Goal: Task Accomplishment & Management: Manage account settings

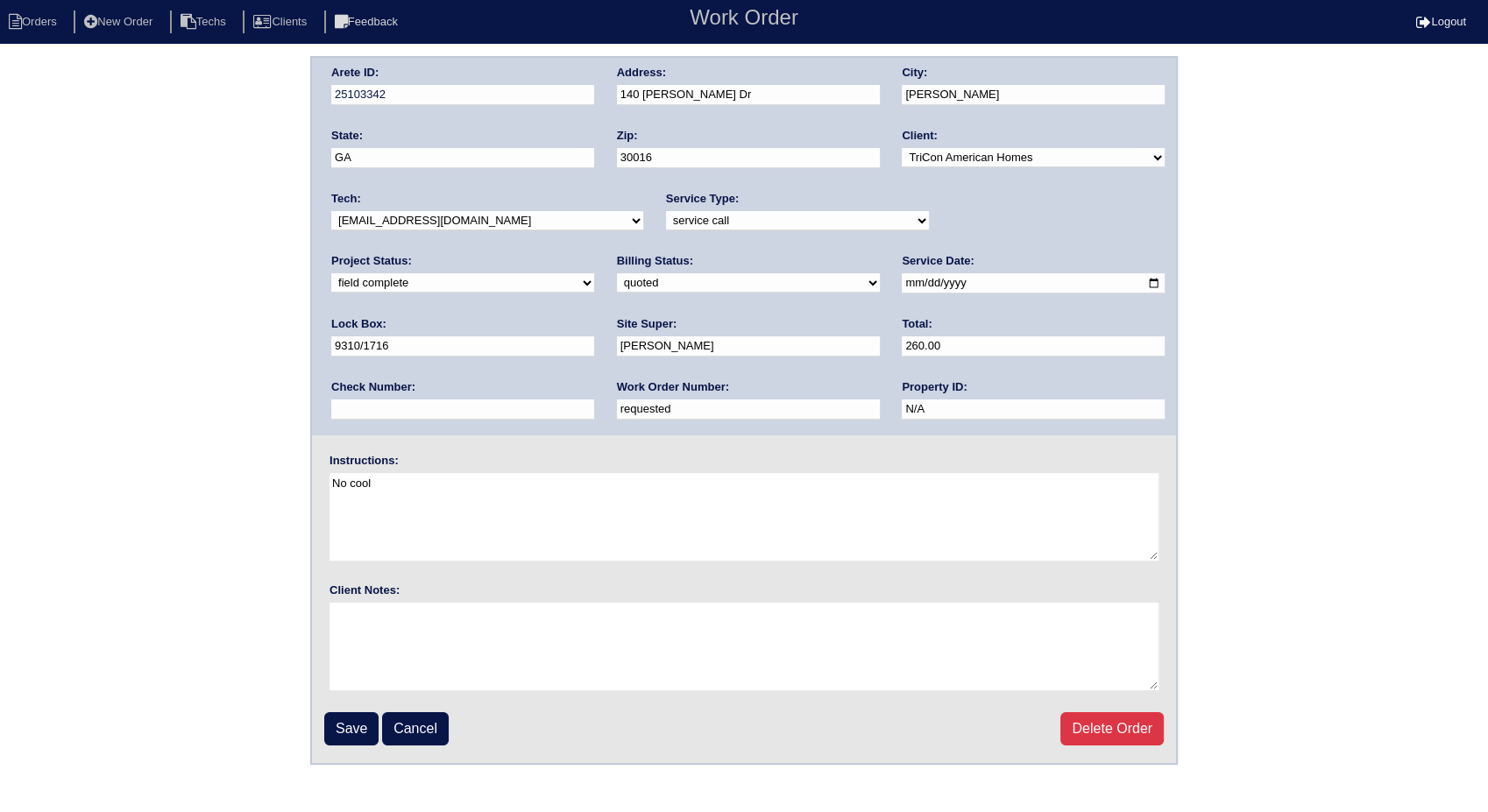
drag, startPoint x: 347, startPoint y: 734, endPoint x: 330, endPoint y: 708, distance: 31.1
click at [347, 732] on input "Save" at bounding box center [351, 729] width 55 height 33
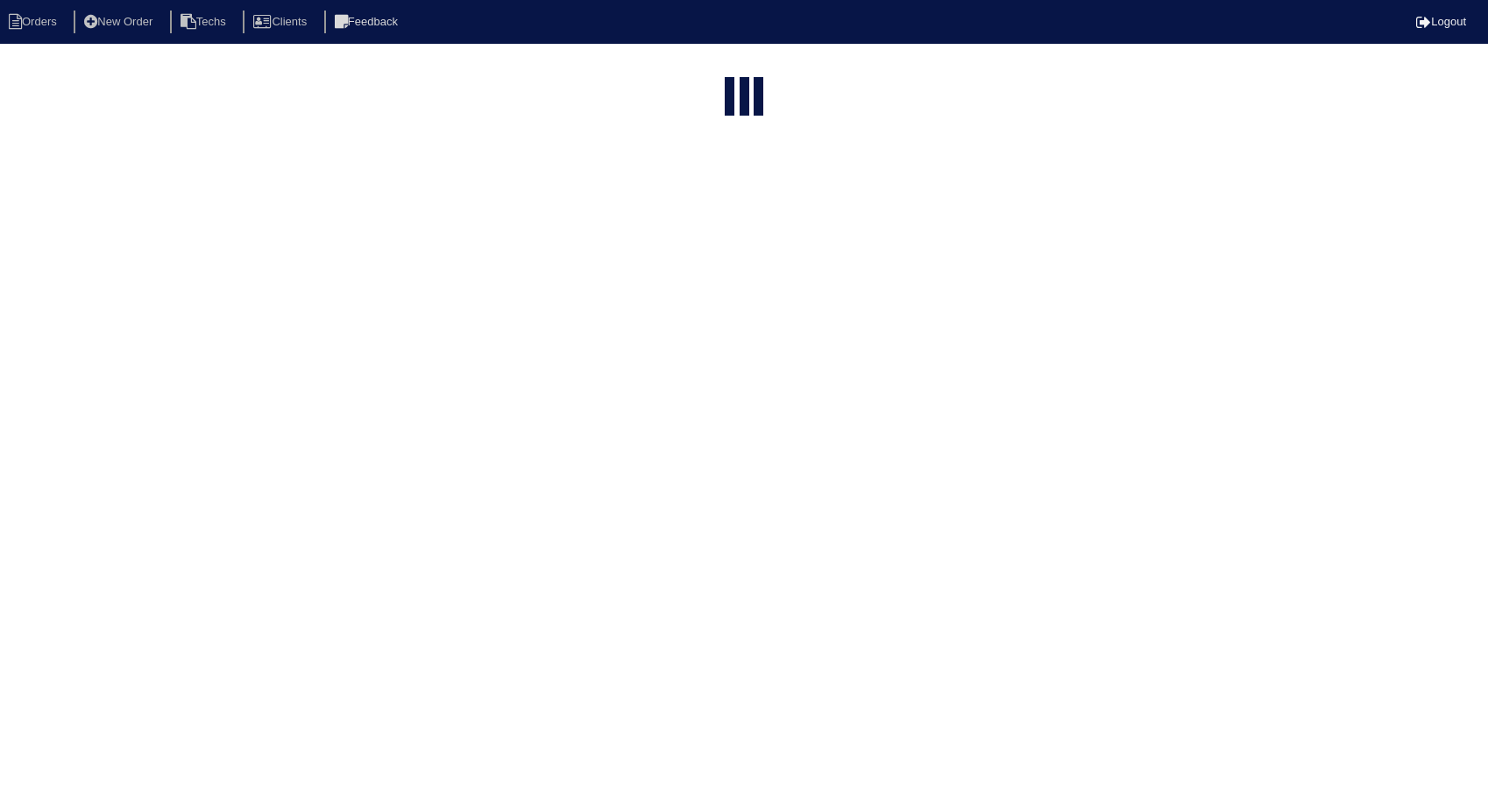
select select "15"
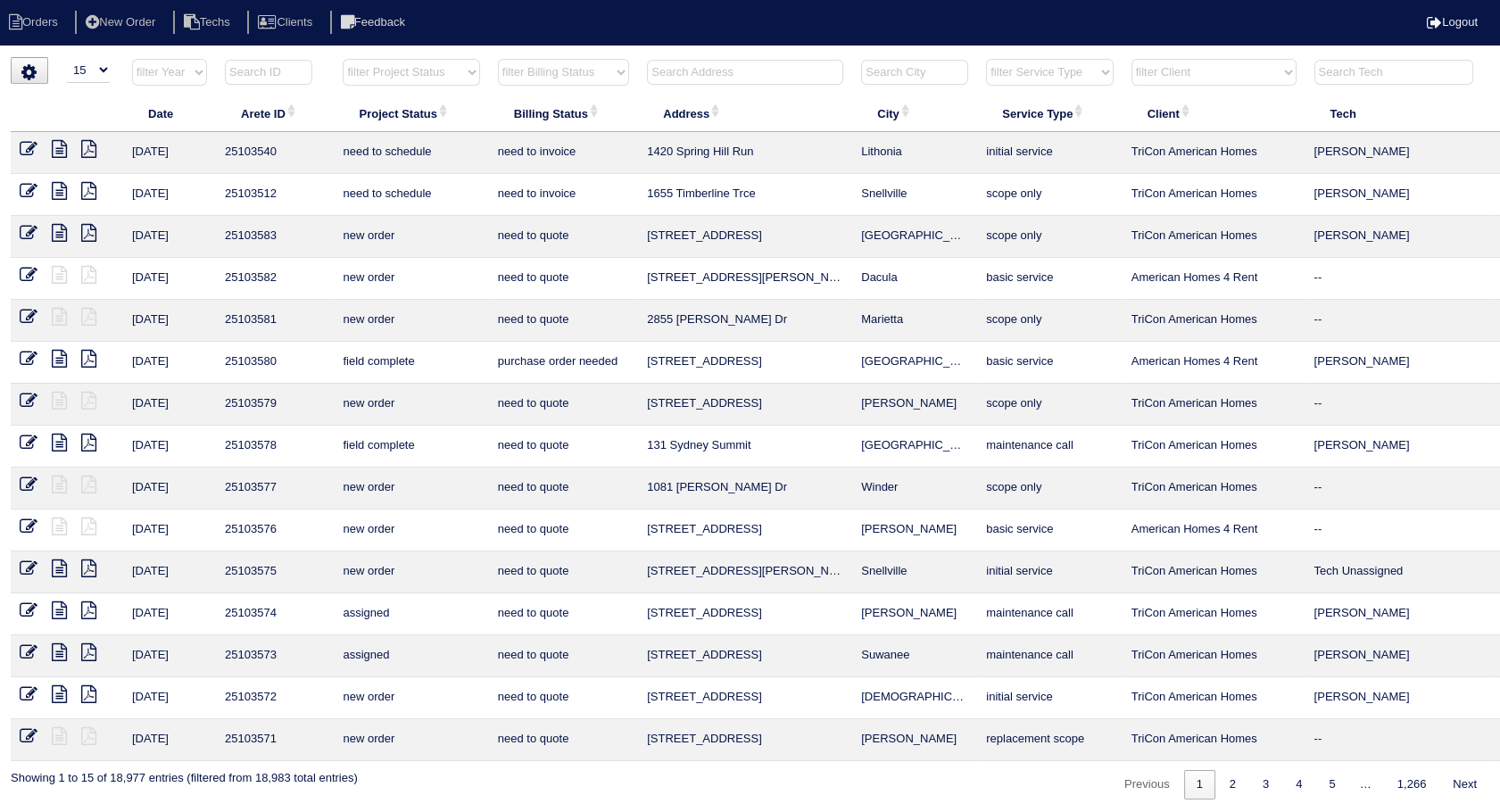
click at [674, 68] on input "text" at bounding box center [745, 71] width 196 height 25
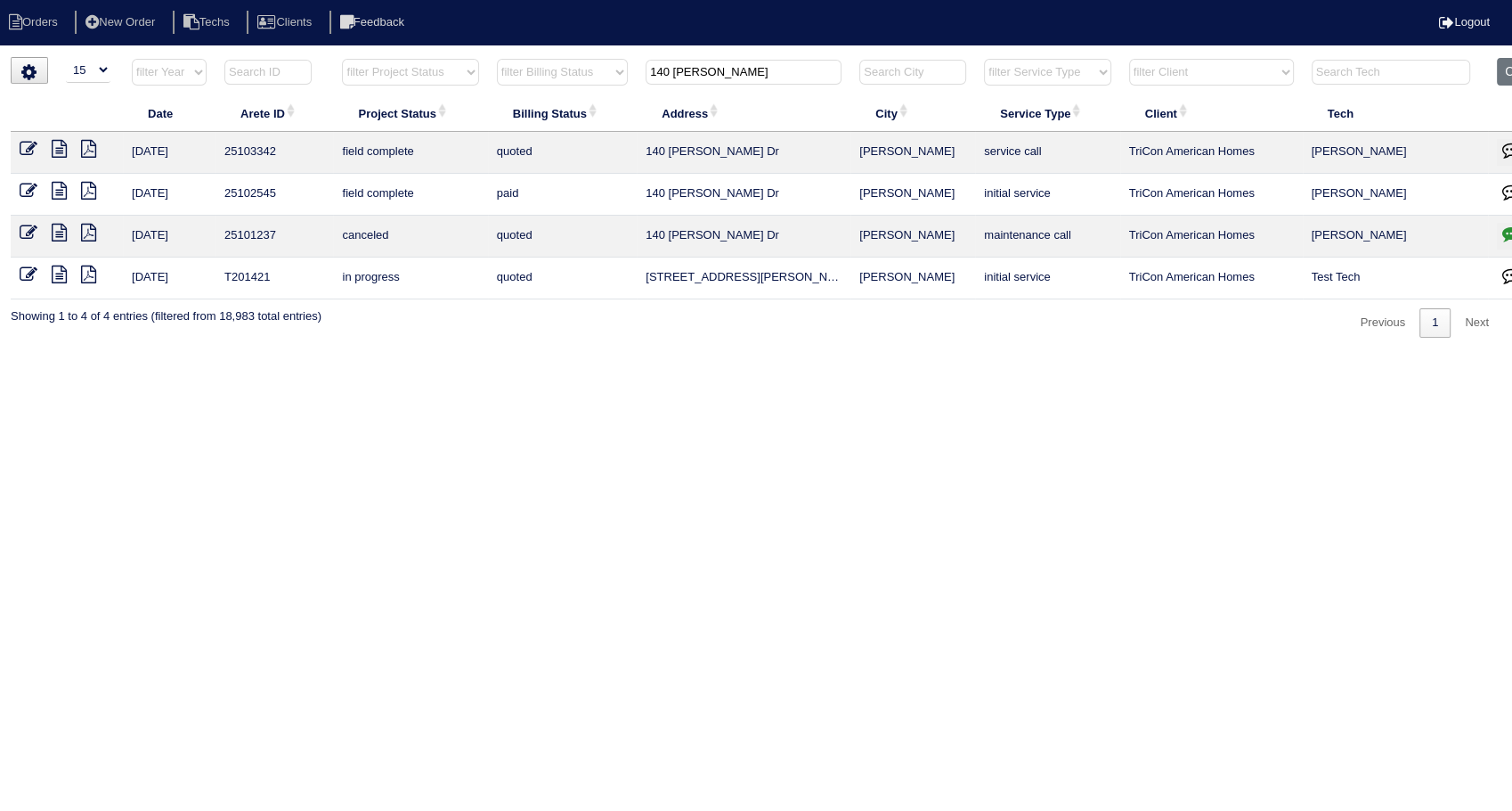
type input "140 avery"
click at [61, 140] on icon at bounding box center [59, 149] width 16 height 18
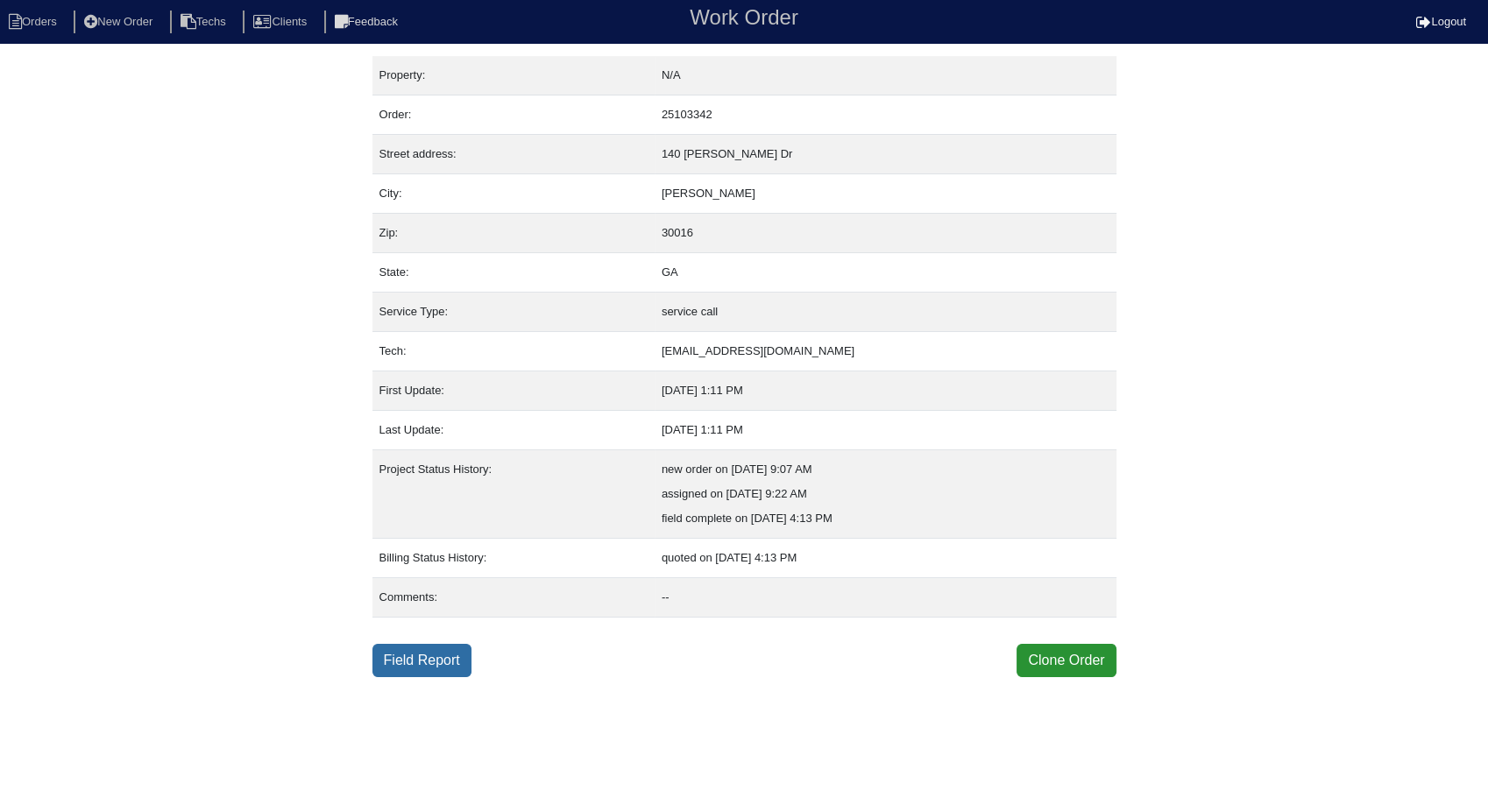
click at [399, 668] on link "Field Report" at bounding box center [422, 660] width 99 height 33
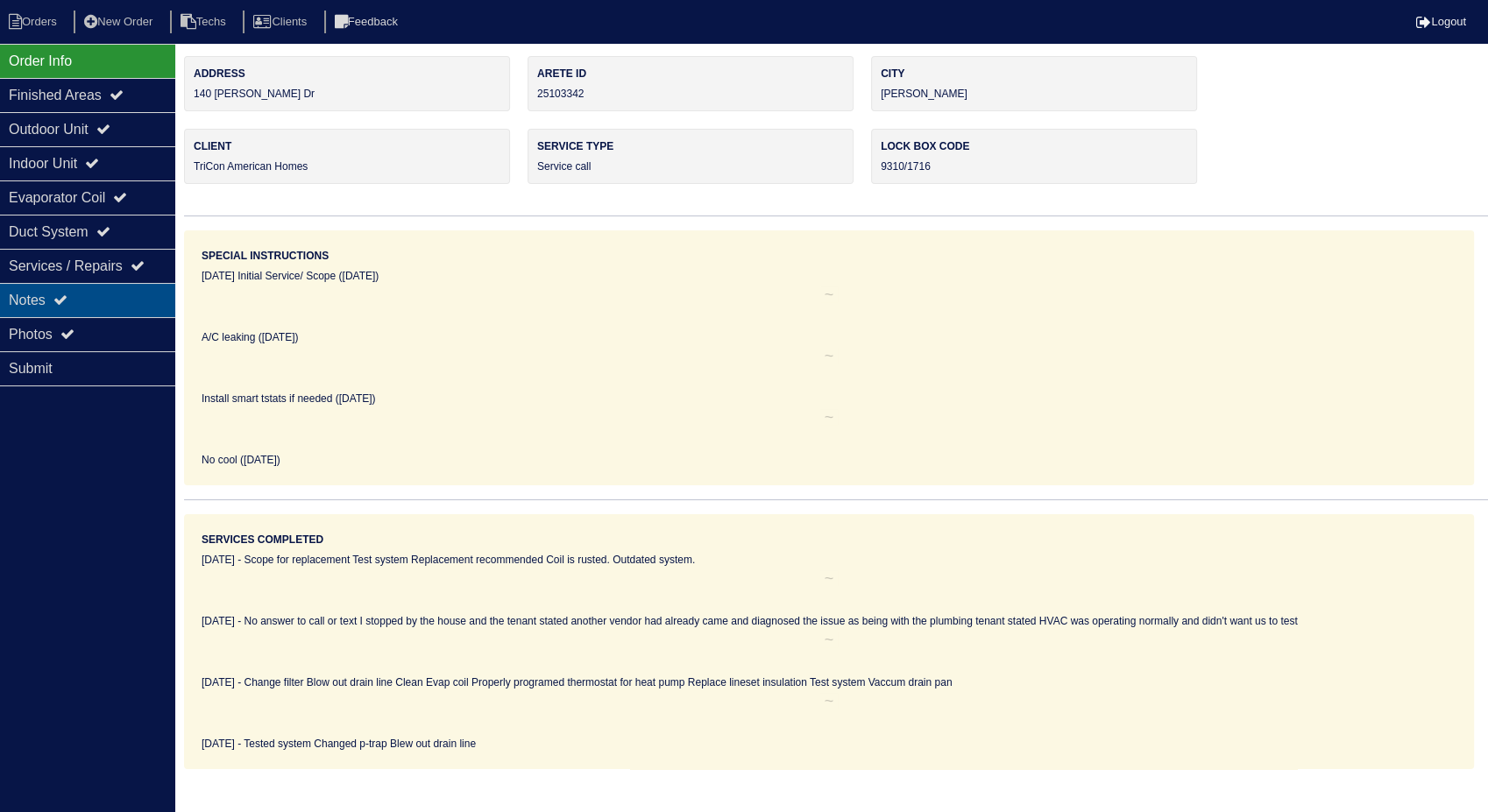
click at [30, 300] on div "Notes" at bounding box center [87, 300] width 175 height 34
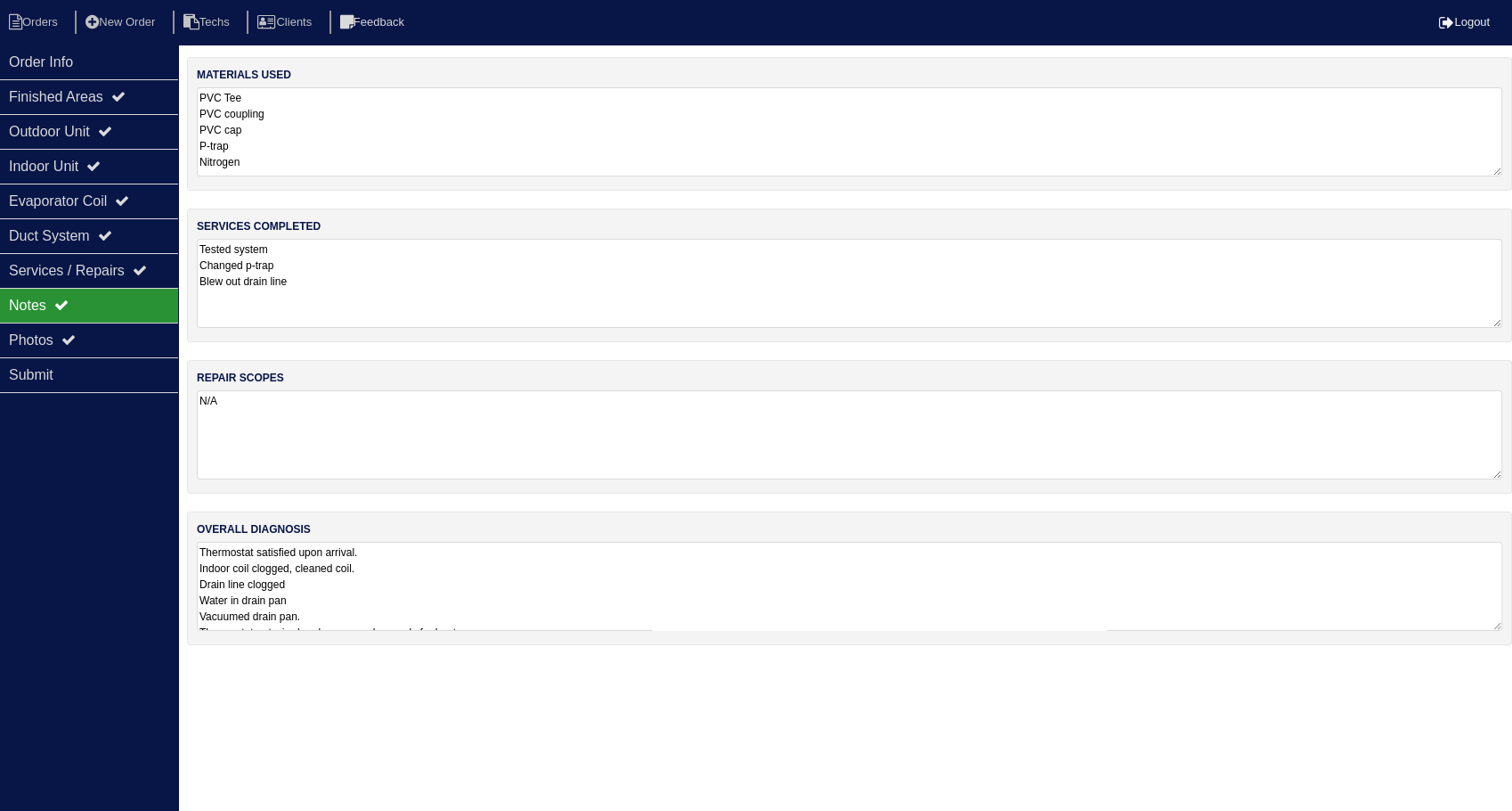
click at [419, 132] on textarea "PVC Tee PVC coupling PVC cap P-trap Nitrogen" at bounding box center [850, 132] width 1306 height 89
click at [365, 265] on textarea "Tested system Changed p-trap Blew out drain line" at bounding box center [850, 282] width 1306 height 89
click at [45, 55] on div "Order Info" at bounding box center [88, 62] width 178 height 35
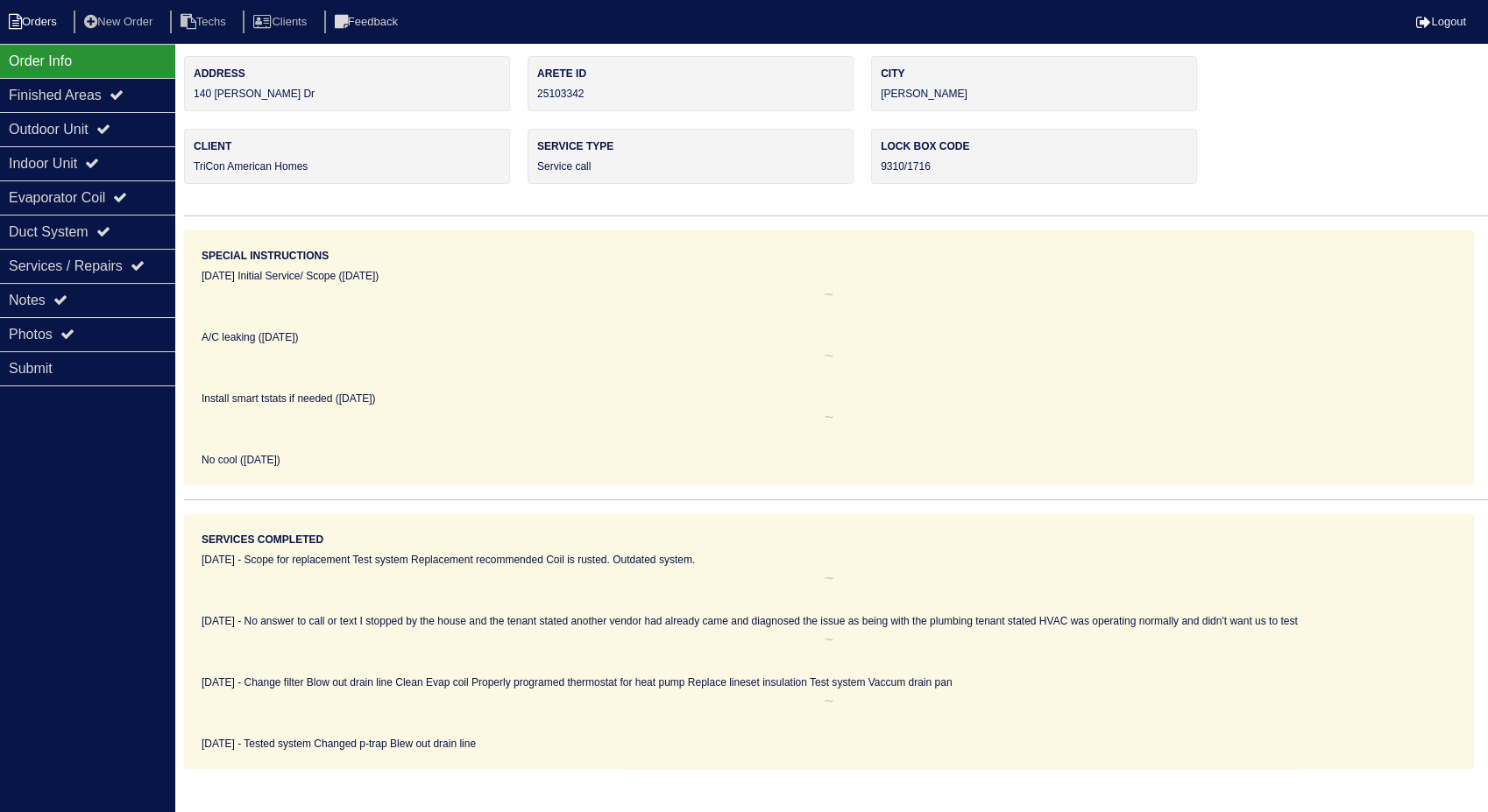
click at [23, 22] on li "Orders" at bounding box center [35, 22] width 71 height 23
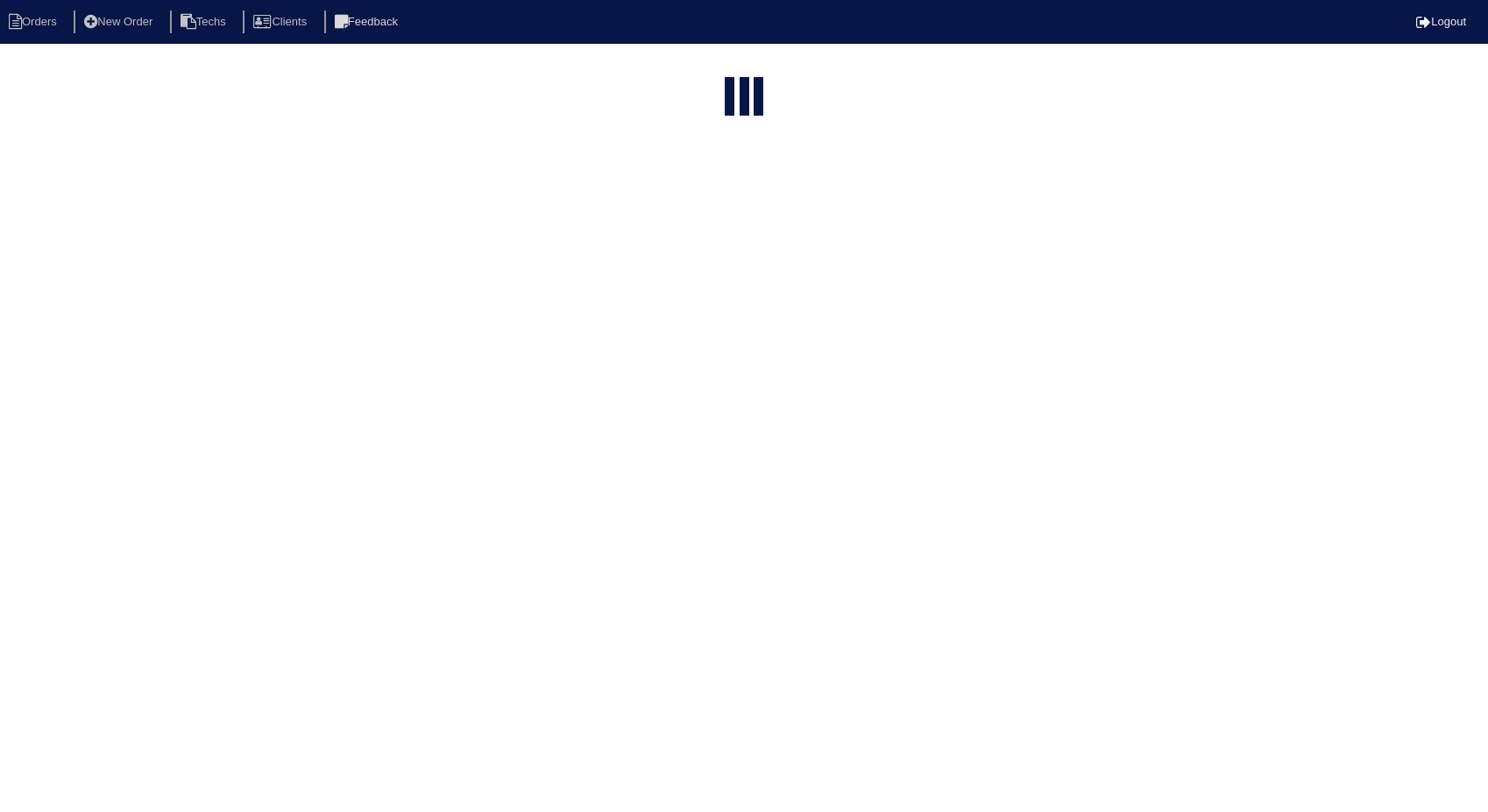
select select "15"
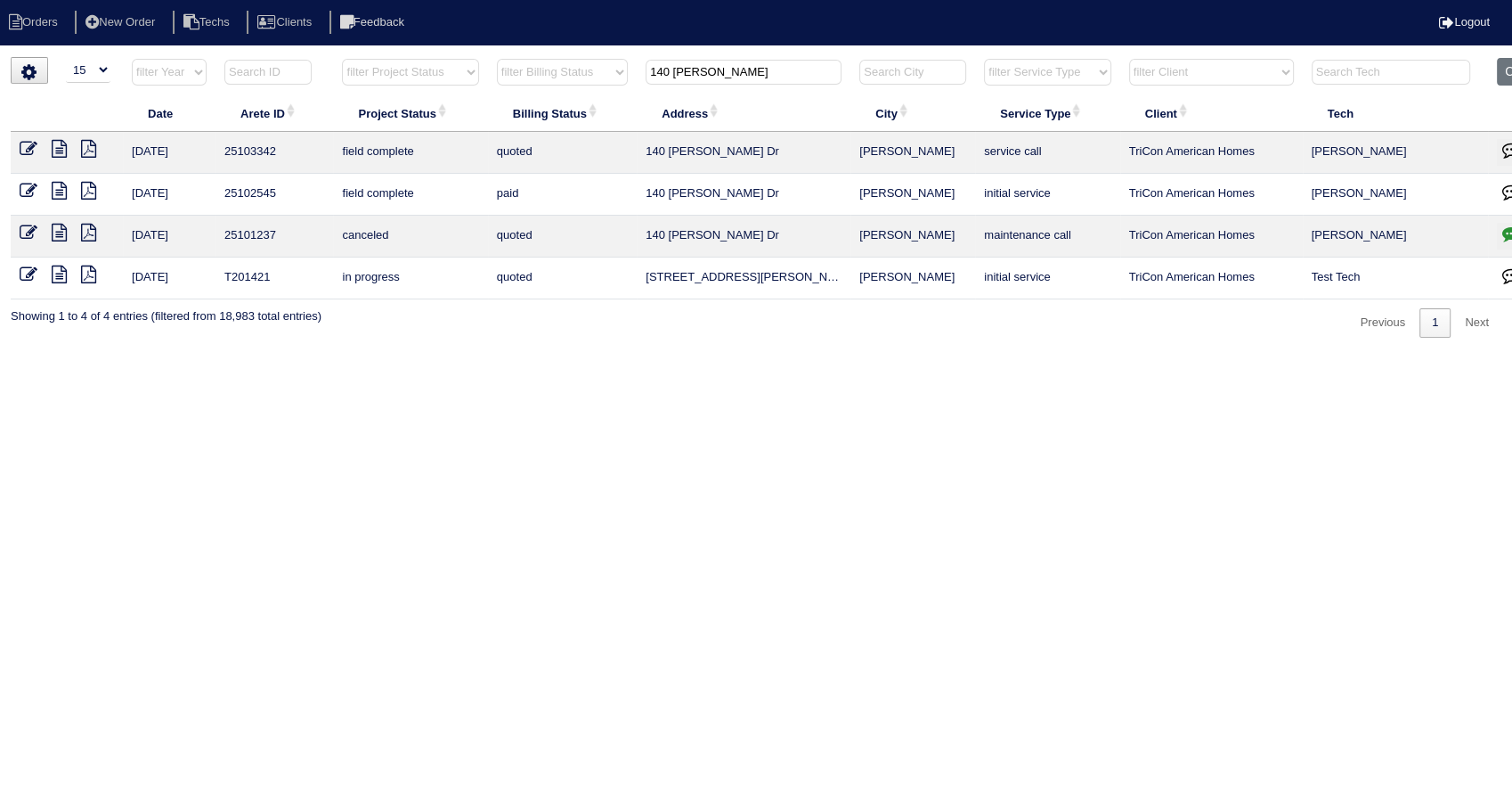
drag, startPoint x: 704, startPoint y: 75, endPoint x: 594, endPoint y: 90, distance: 111.0
click at [594, 90] on tr "filter Year -- Any Year -- 2025 2024 2023 2022 2021 2020 2019 filter Project St…" at bounding box center [783, 76] width 1545 height 36
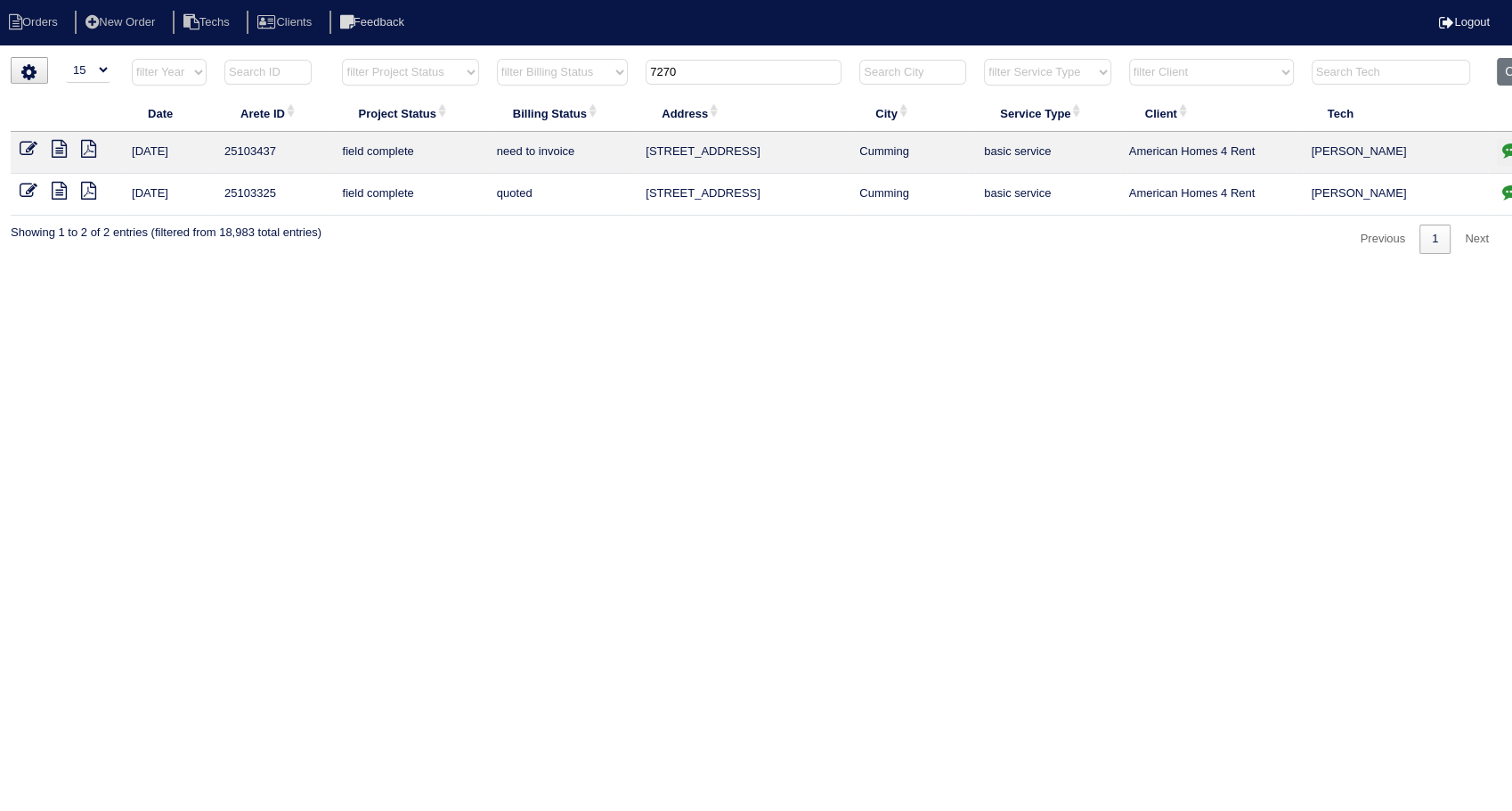
type input "7270"
click at [23, 147] on icon at bounding box center [28, 149] width 18 height 18
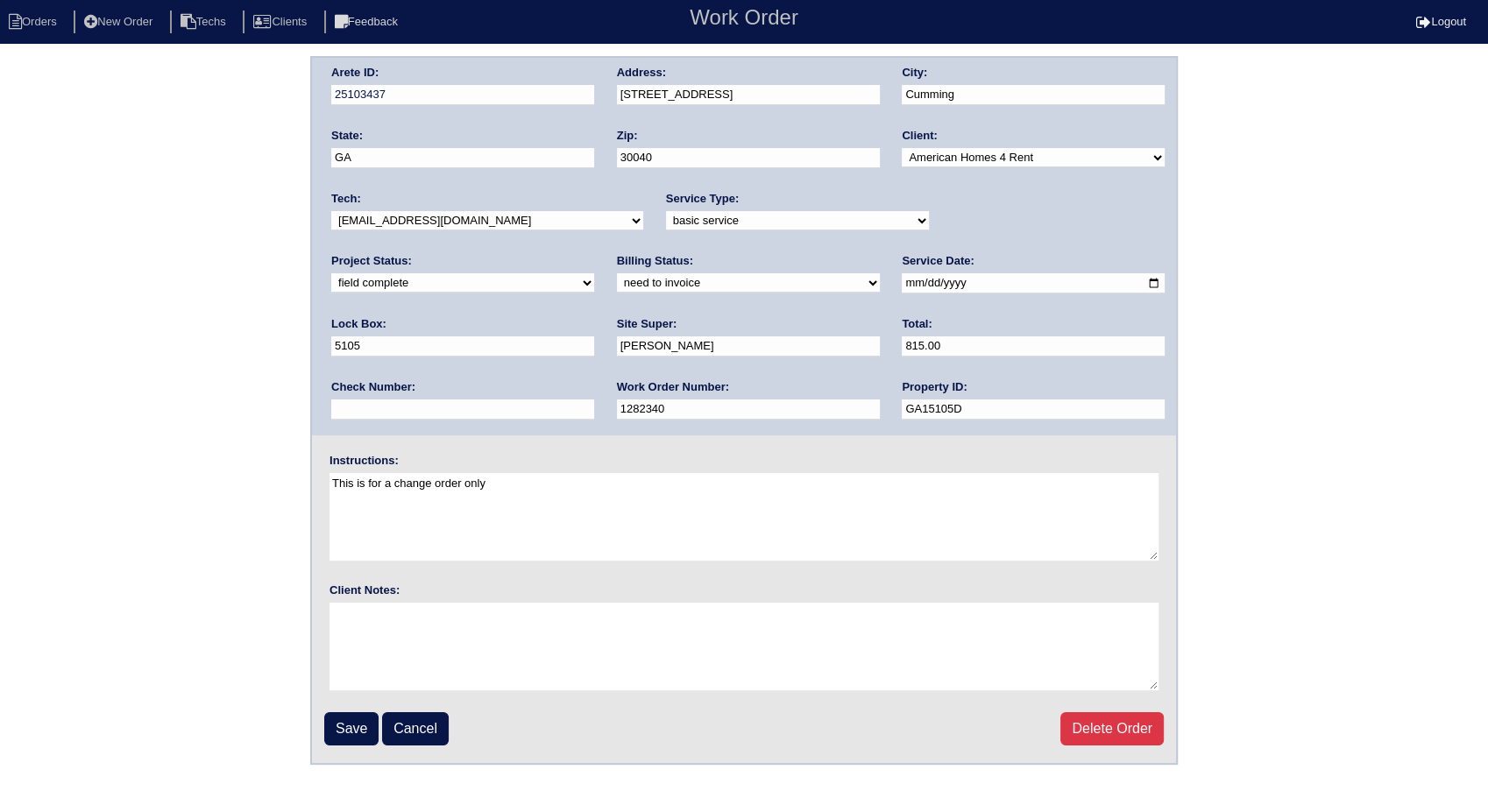
click at [617, 282] on select "need to quote quoted need to invoice invoiced paid warranty purchase order need…" at bounding box center [748, 283] width 263 height 19
select select "invoiced"
click at [617, 274] on select "need to quote quoted need to invoice invoiced paid warranty purchase order need…" at bounding box center [748, 283] width 263 height 19
click at [348, 727] on input "Save" at bounding box center [351, 729] width 55 height 33
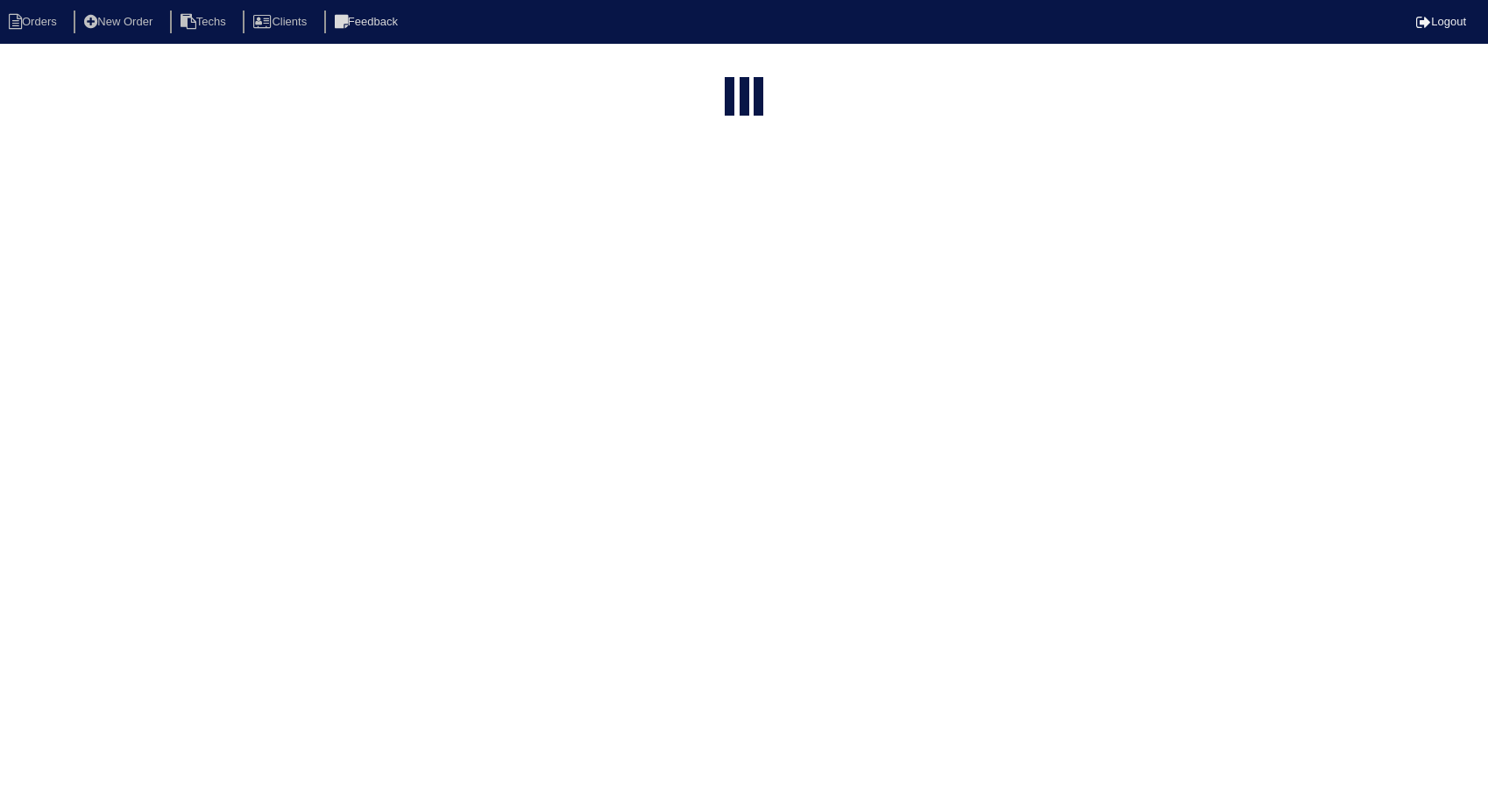
select select "15"
type input "7270"
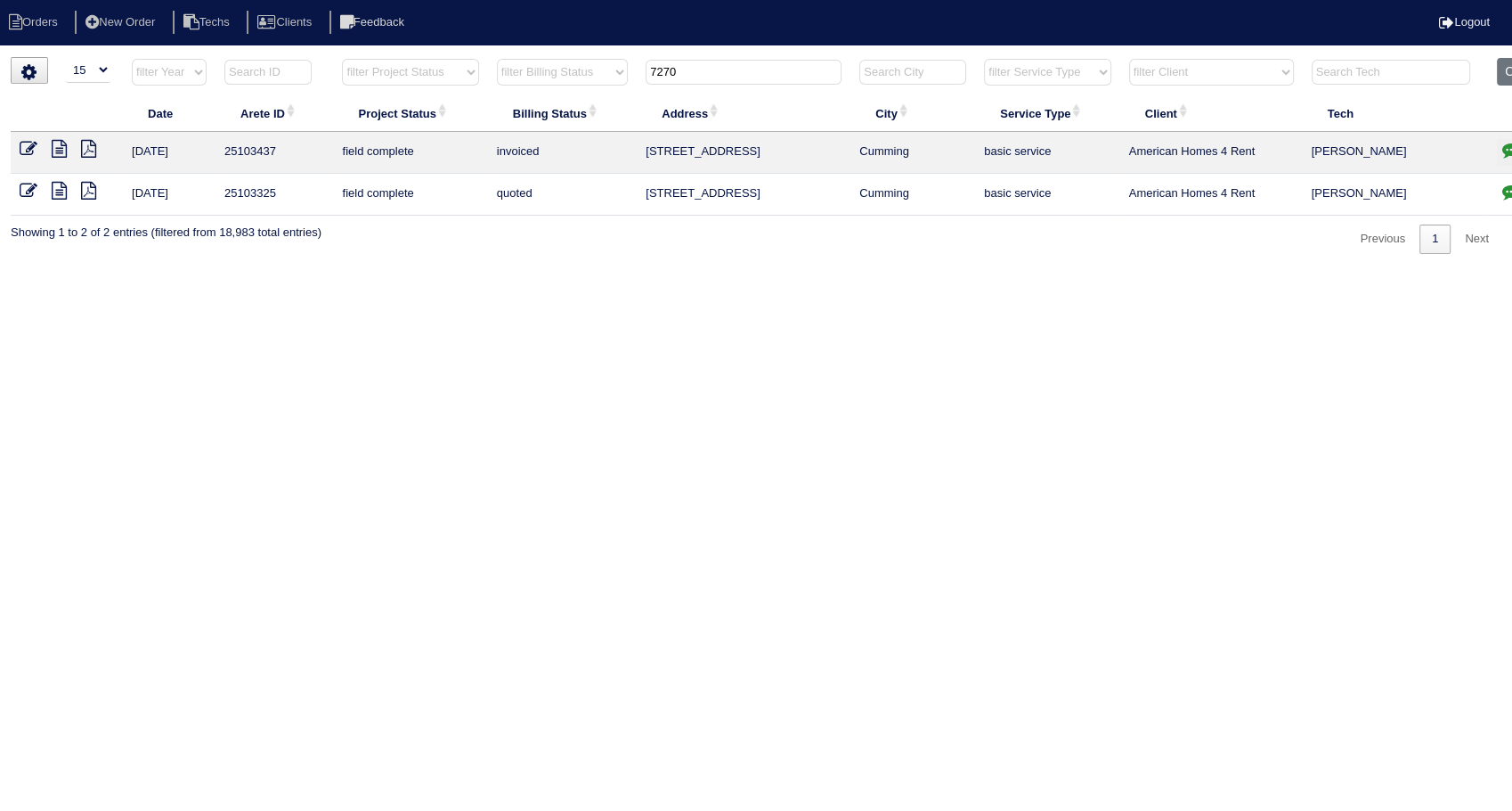
click at [28, 186] on icon at bounding box center [28, 191] width 18 height 18
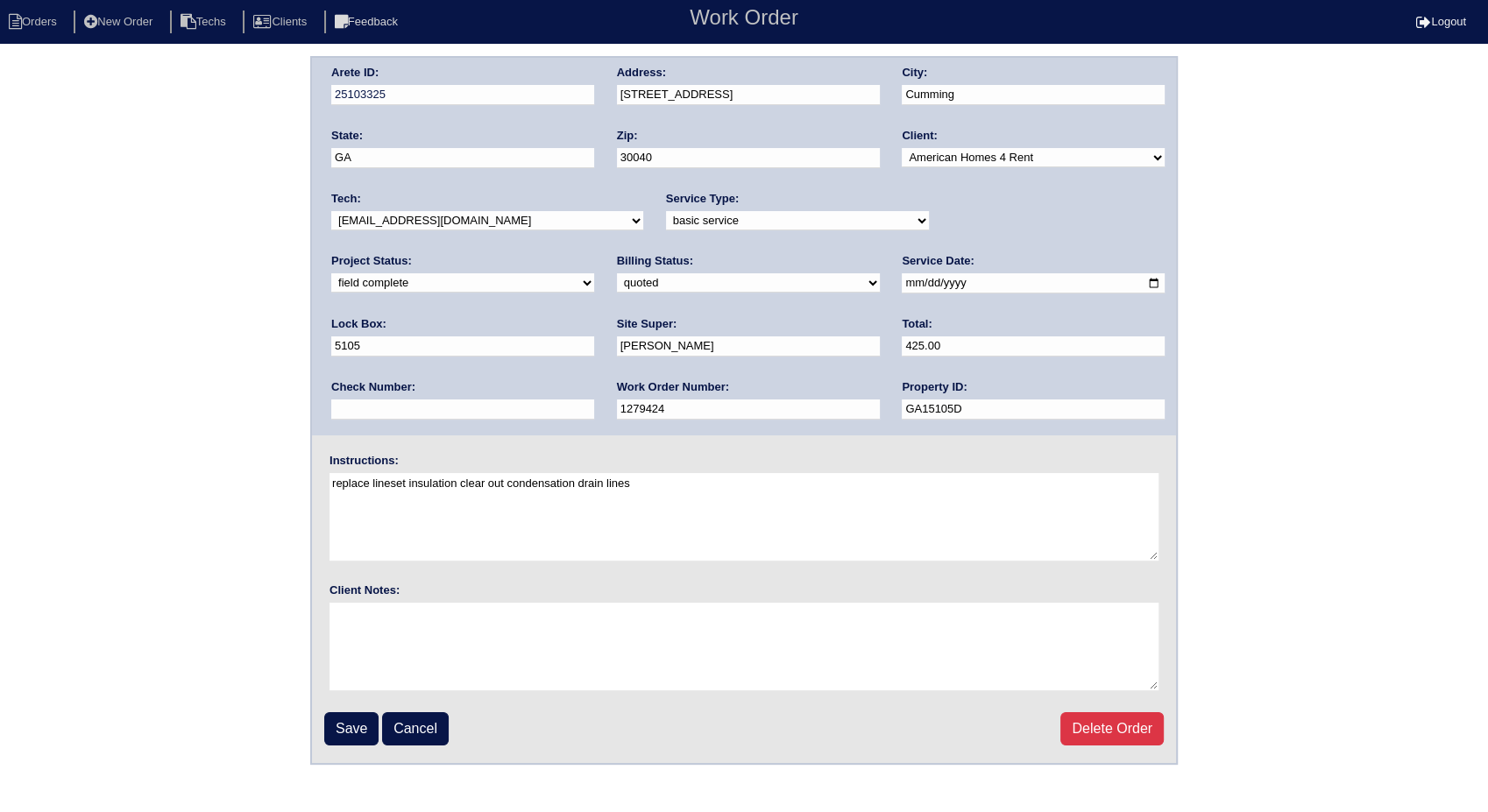
click at [617, 282] on select "need to quote quoted need to invoice invoiced paid warranty purchase order need…" at bounding box center [748, 283] width 263 height 19
select select "invoiced"
click at [617, 274] on select "need to quote quoted need to invoice invoiced paid warranty purchase order need…" at bounding box center [748, 283] width 263 height 19
click at [349, 729] on input "Save" at bounding box center [351, 729] width 55 height 33
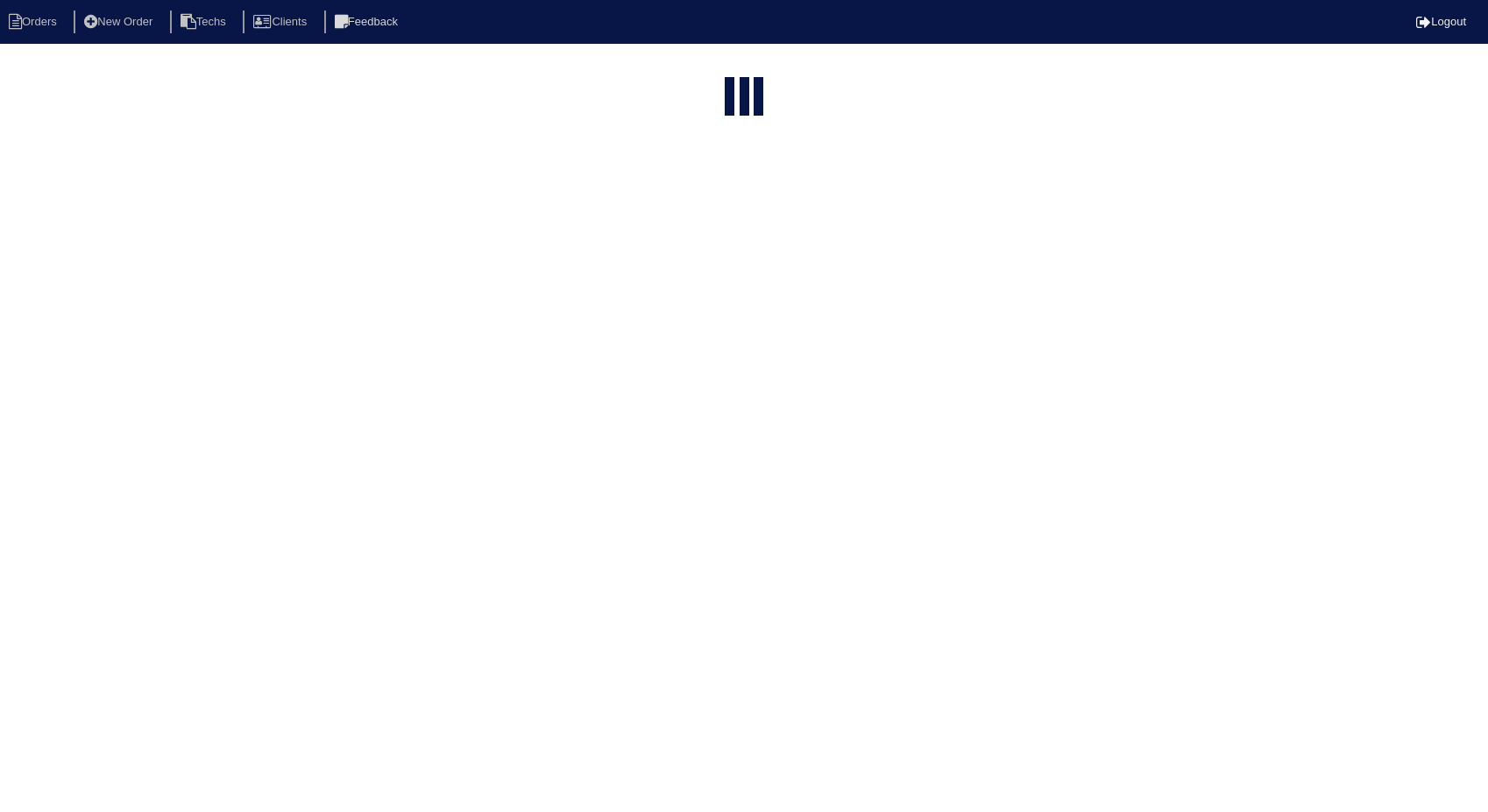
select select "15"
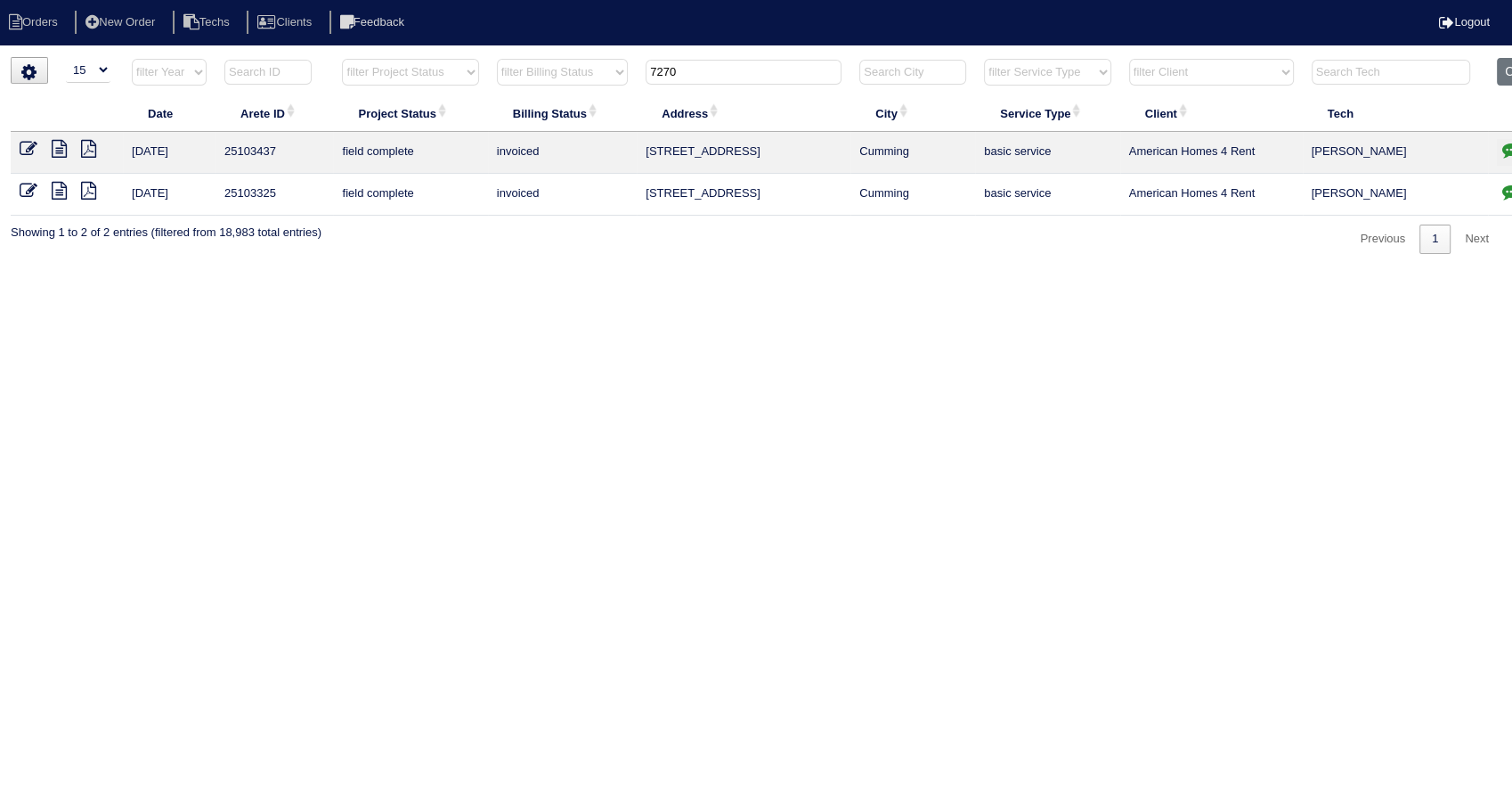
click at [592, 272] on html "Orders New Order Techs Clients Feedback Logout Orders New Order Users Clients M…" at bounding box center [756, 136] width 1512 height 272
drag, startPoint x: 643, startPoint y: 273, endPoint x: 691, endPoint y: 142, distance: 139.5
click at [654, 238] on html "Orders New Order Techs Clients Feedback Logout Orders New Order Users Clients M…" at bounding box center [756, 136] width 1512 height 272
drag, startPoint x: 706, startPoint y: 72, endPoint x: 554, endPoint y: 96, distance: 153.9
click at [554, 96] on table "Date Arete ID Project Status Billing Status Address City Service Type Client Te…" at bounding box center [783, 136] width 1545 height 158
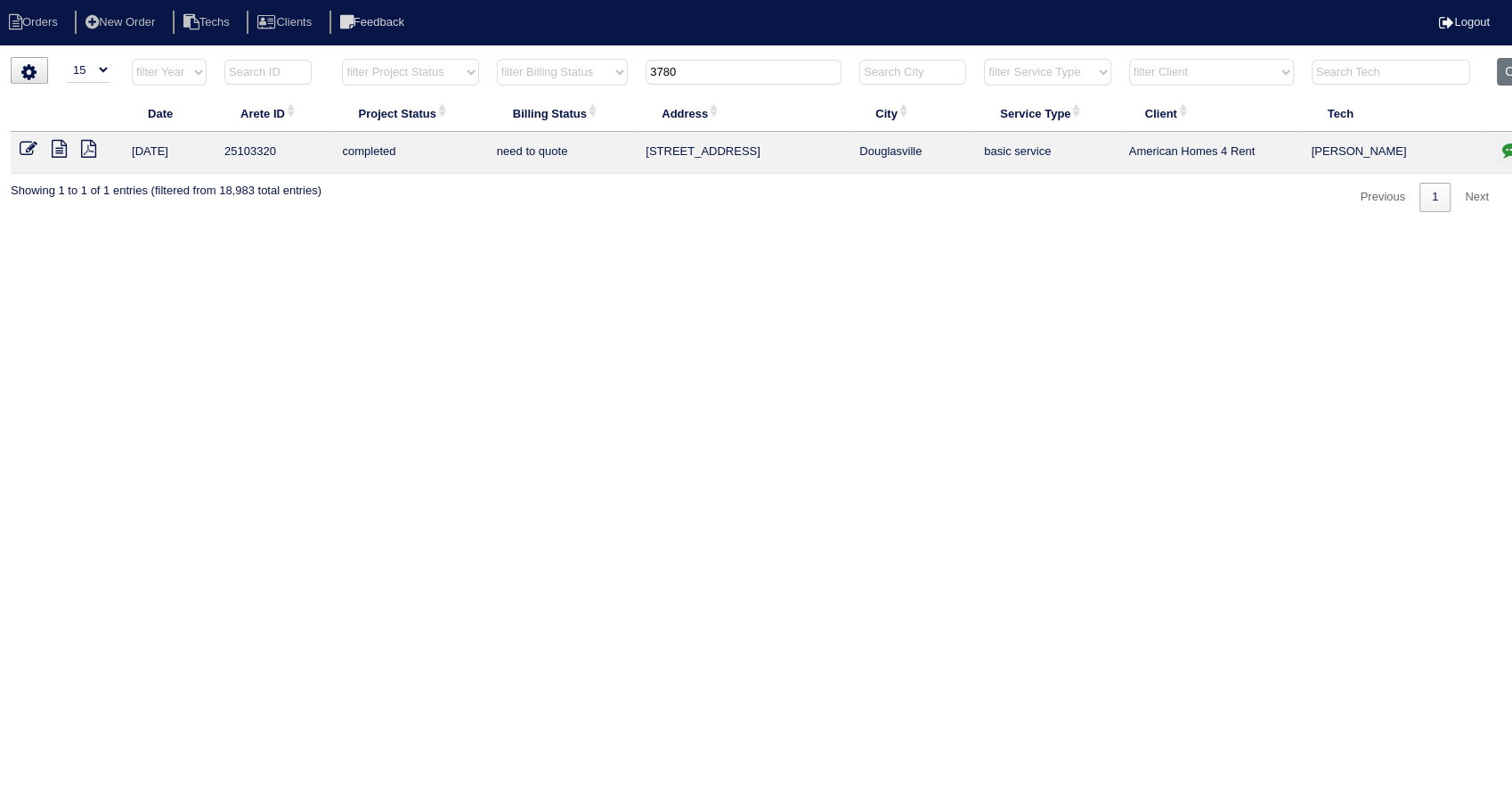
type input "3780"
click at [57, 146] on icon at bounding box center [59, 149] width 16 height 18
